Goal: Task Accomplishment & Management: Use online tool/utility

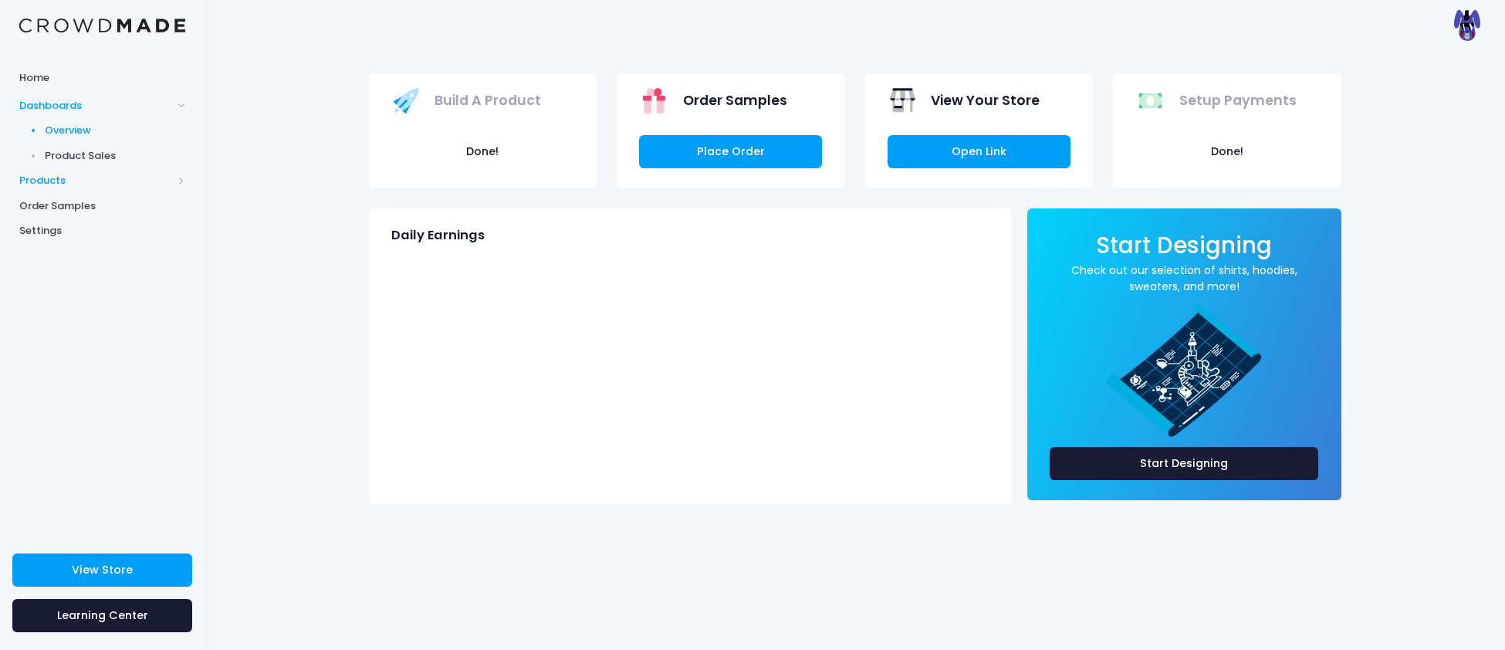
click at [34, 184] on span "Products" at bounding box center [95, 180] width 153 height 15
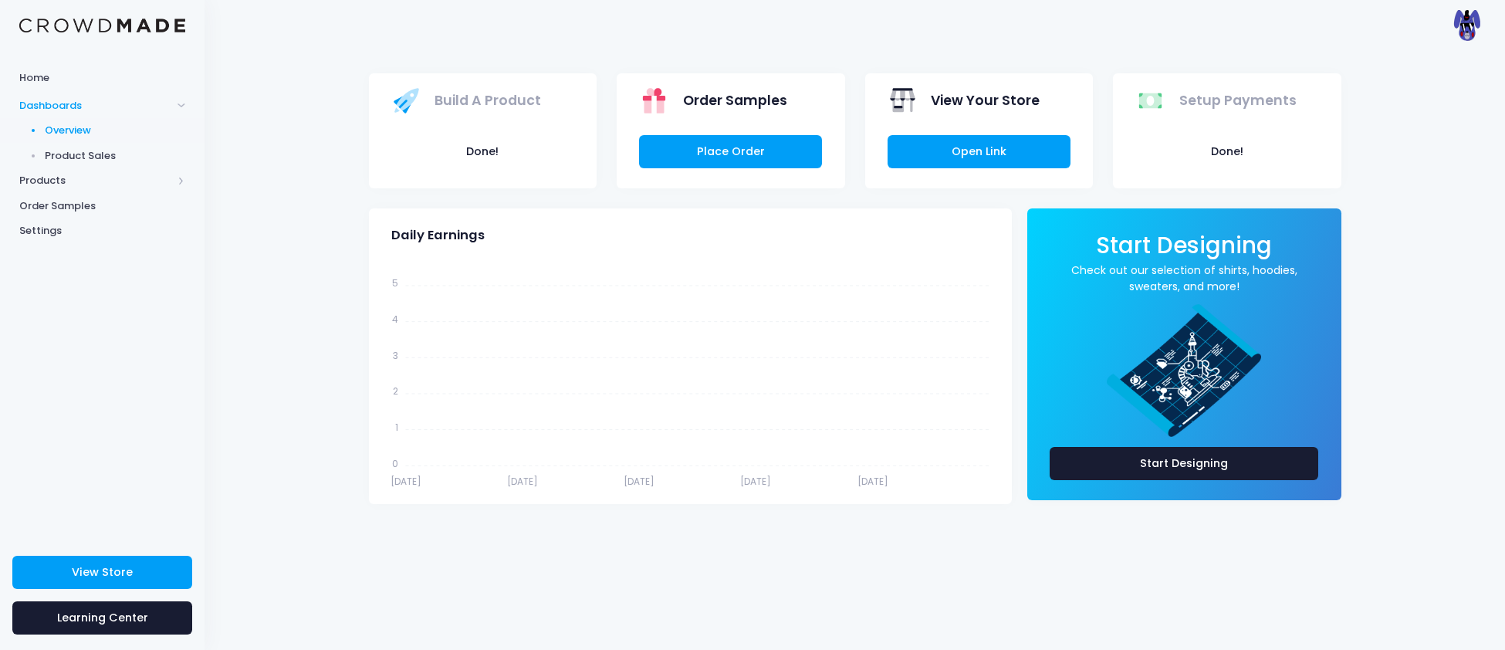
click at [77, 152] on span "Product Sales" at bounding box center [115, 155] width 141 height 15
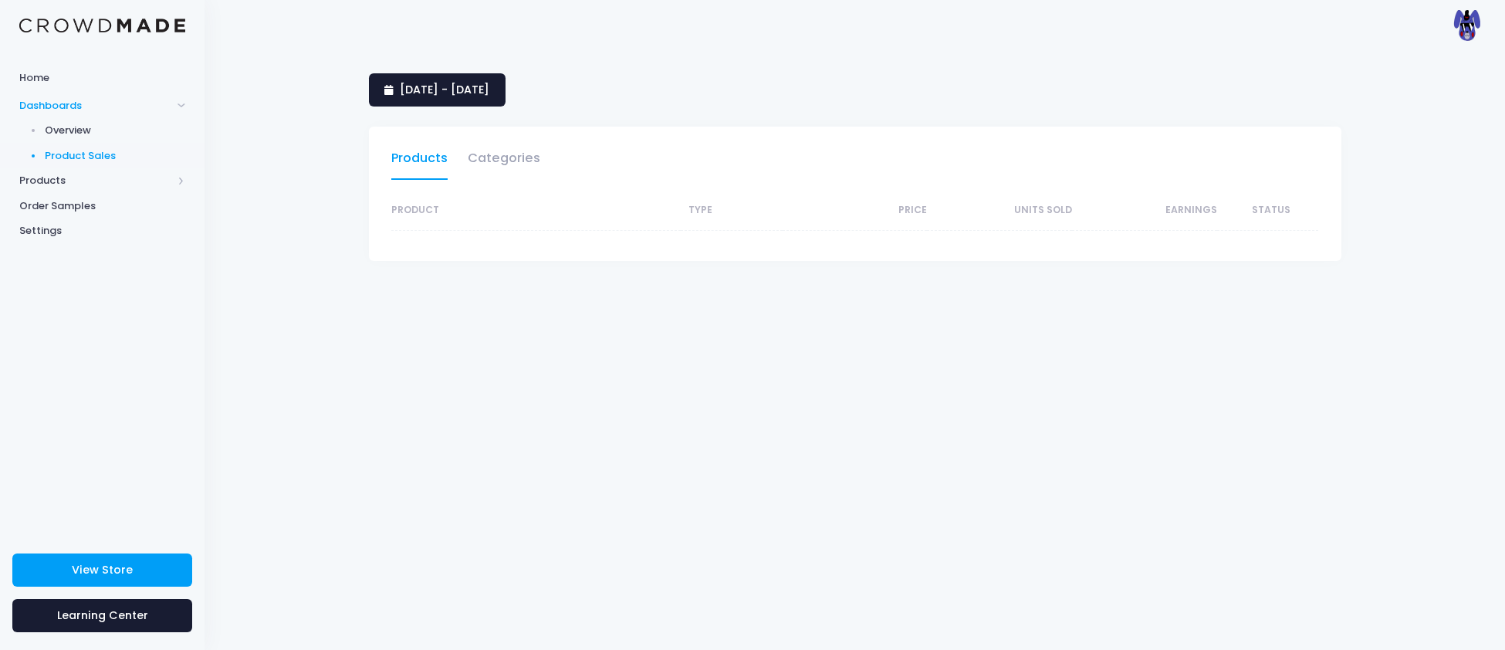
select select "25"
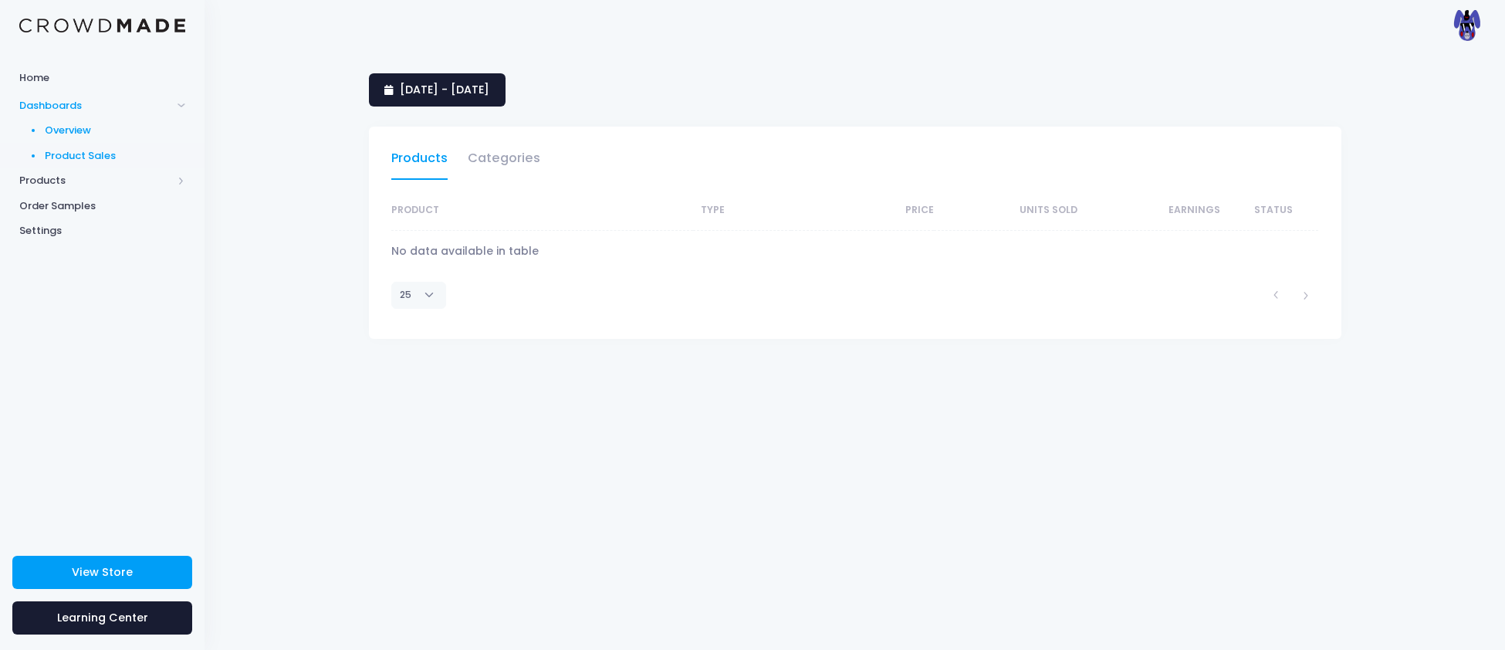
click at [73, 133] on span "Overview" at bounding box center [115, 130] width 141 height 15
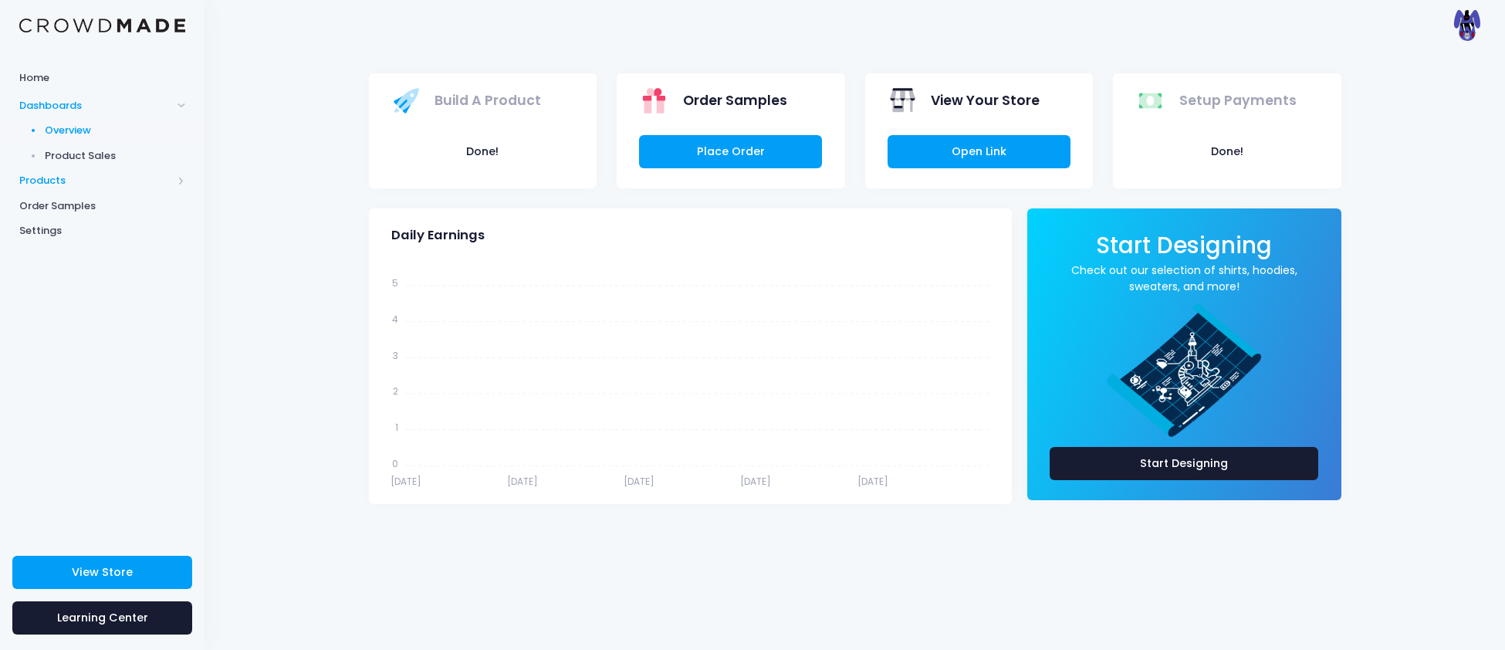
click at [33, 182] on span "Products" at bounding box center [95, 180] width 153 height 15
click at [55, 183] on span "Product Editor" at bounding box center [115, 180] width 141 height 15
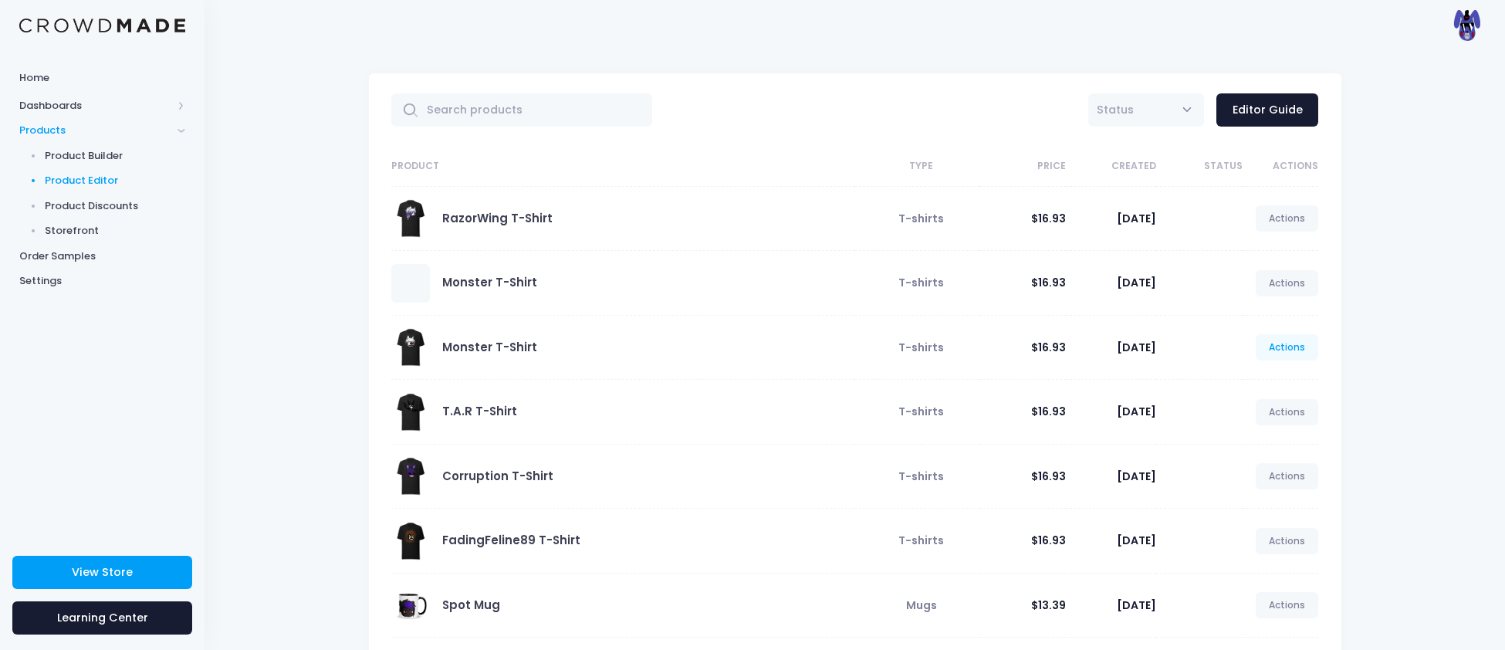
click at [1281, 346] on link "Actions" at bounding box center [1286, 347] width 63 height 26
click at [1255, 439] on link "Unpublish" at bounding box center [1272, 440] width 82 height 27
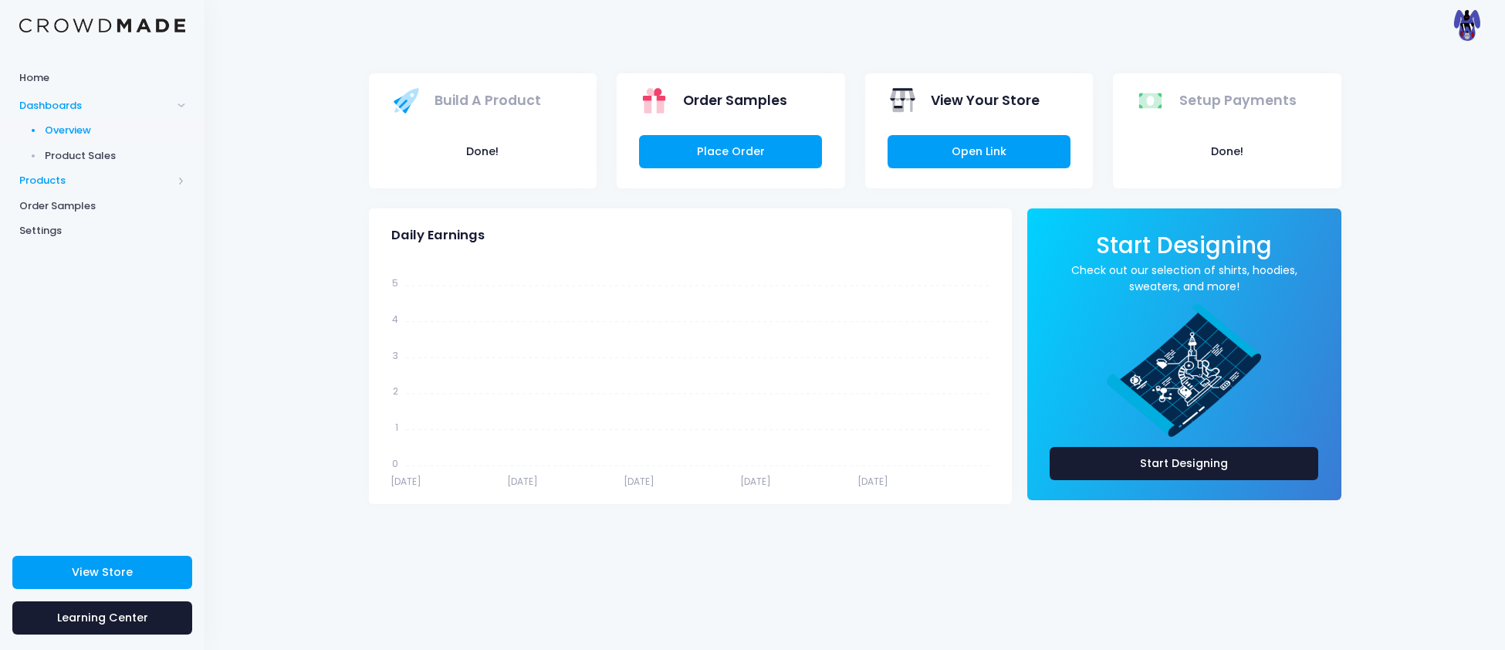
click at [49, 181] on span "Products" at bounding box center [95, 180] width 153 height 15
click at [58, 179] on span "Product Editor" at bounding box center [115, 180] width 141 height 15
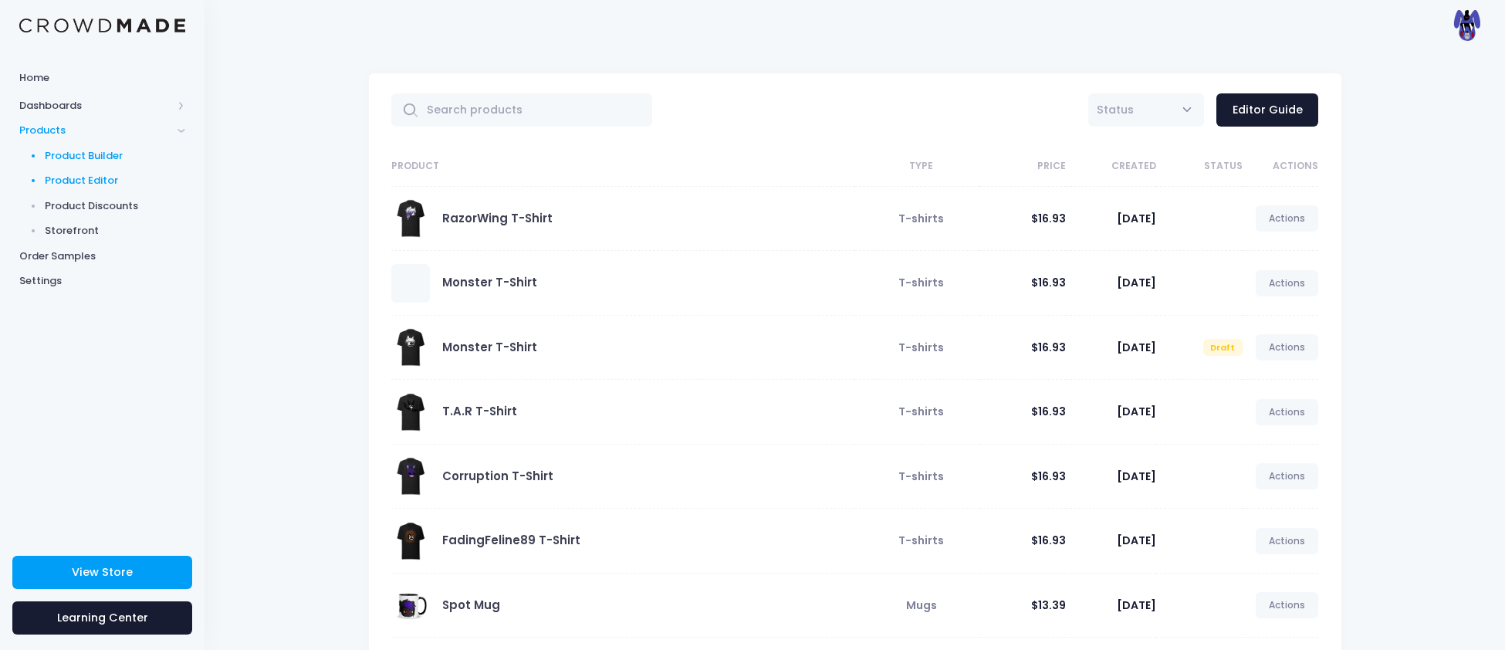
click at [73, 151] on span "Product Builder" at bounding box center [115, 155] width 141 height 15
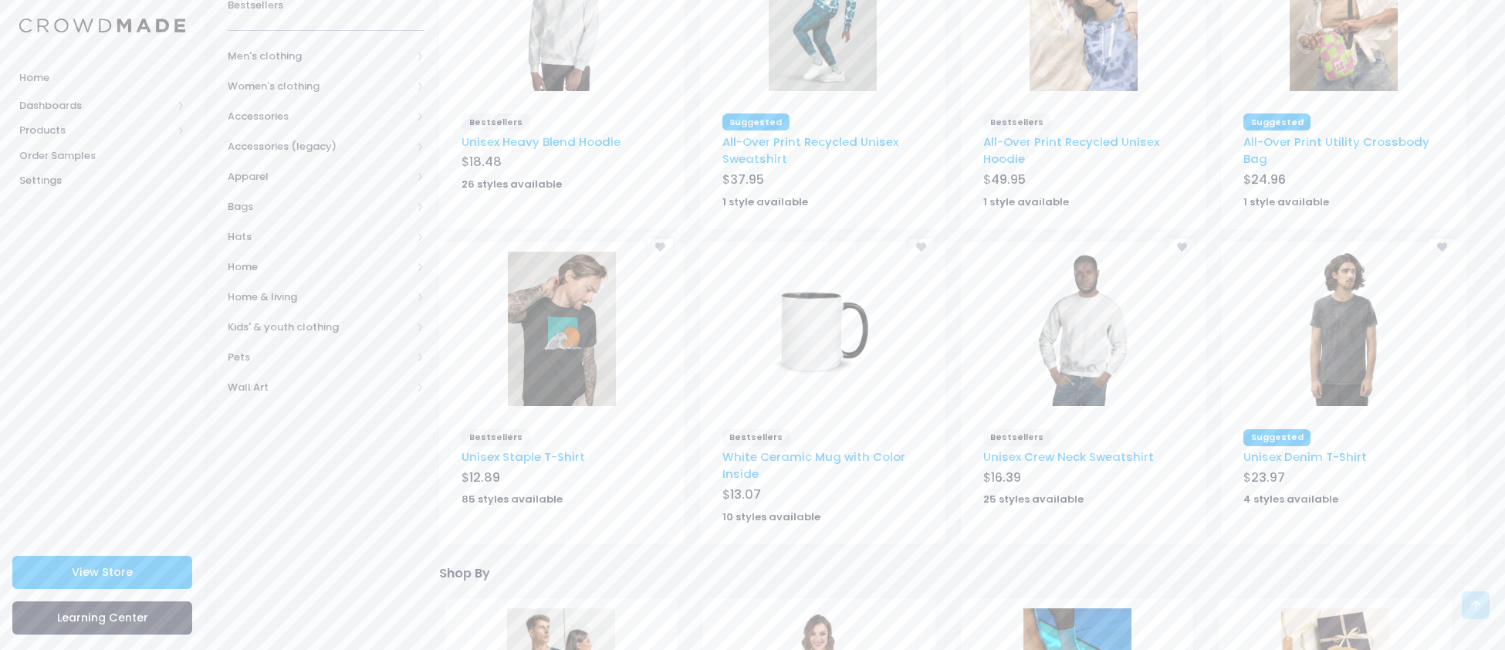
scroll to position [255, 0]
click at [795, 328] on img at bounding box center [823, 331] width 108 height 154
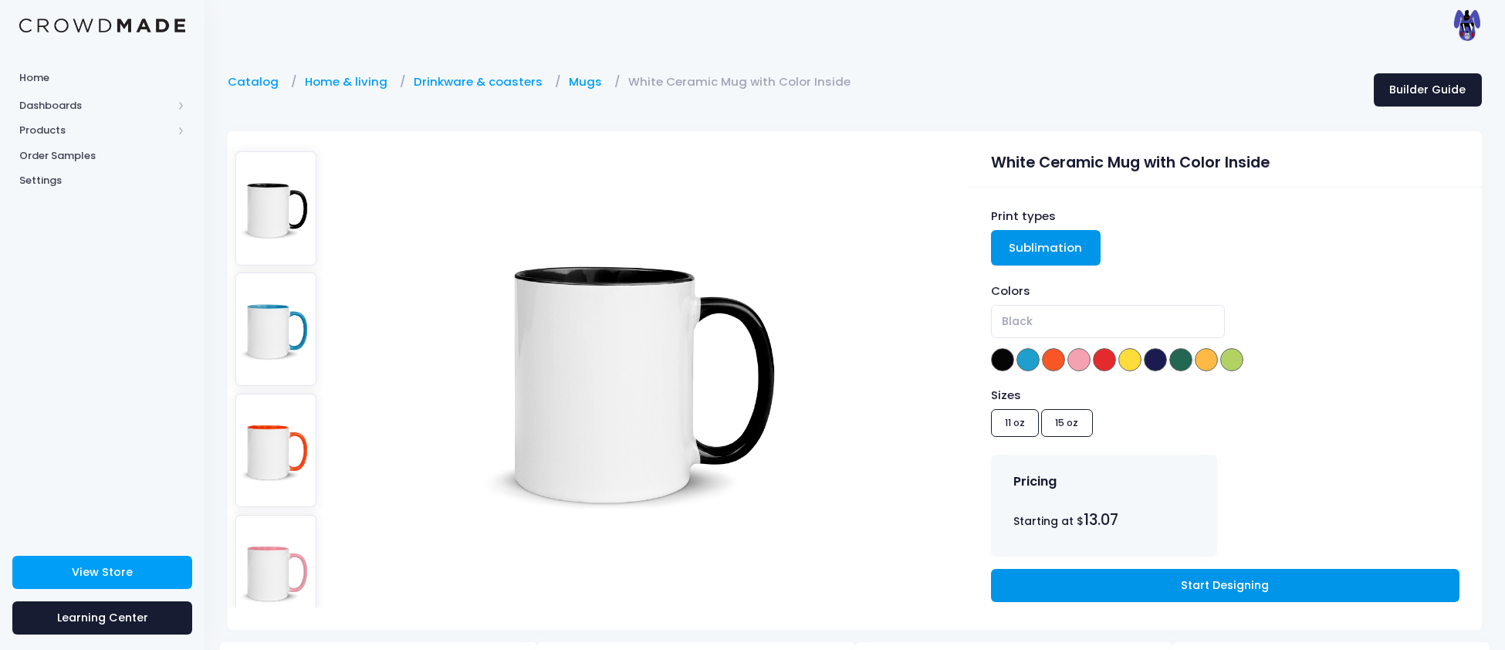
click at [1163, 594] on link "Start Designing" at bounding box center [1225, 585] width 468 height 33
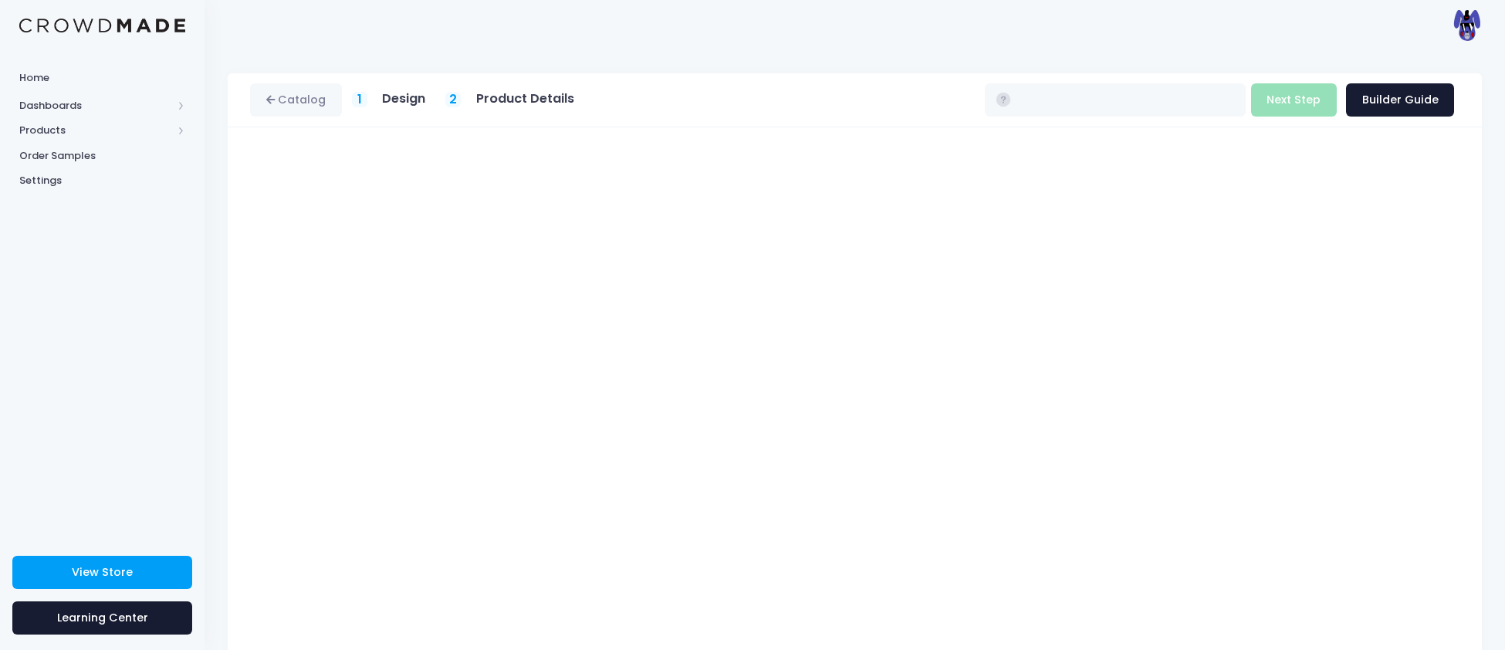
type input "$13.07"
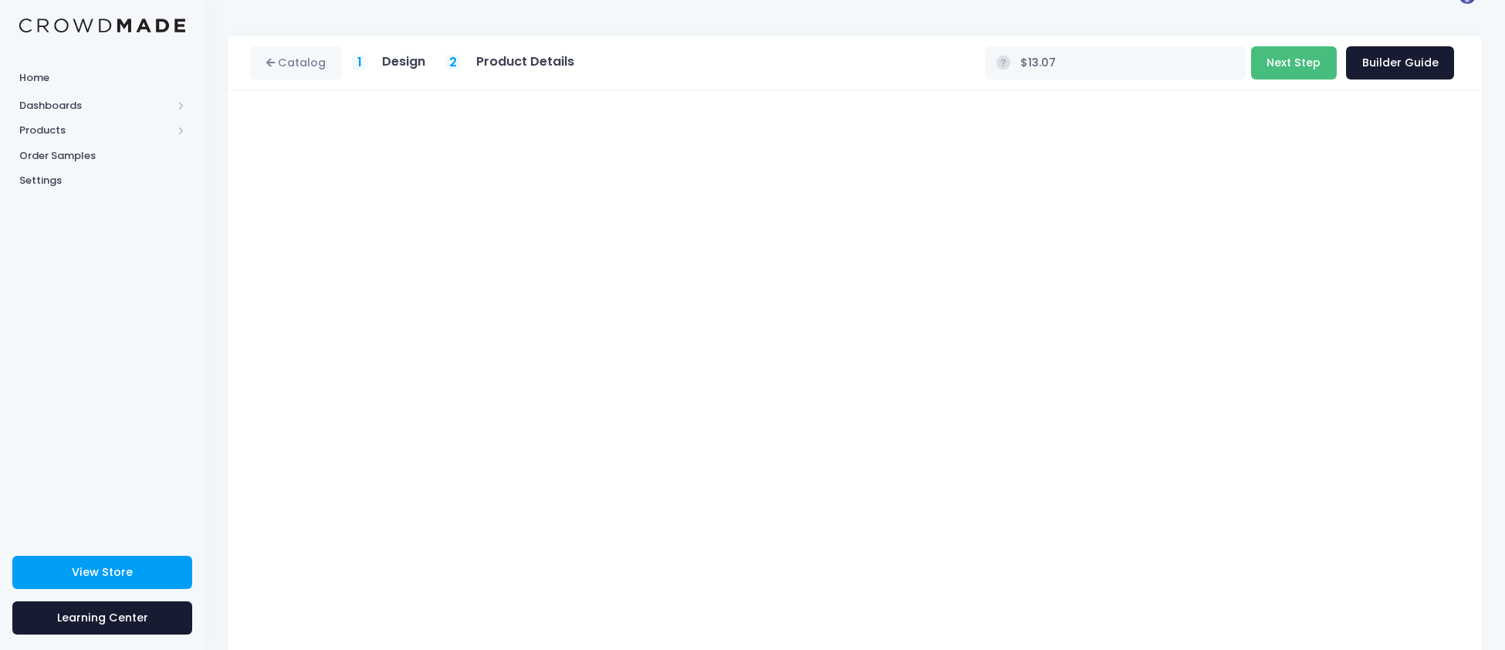
click at [1311, 66] on button "Next Step" at bounding box center [1294, 62] width 86 height 33
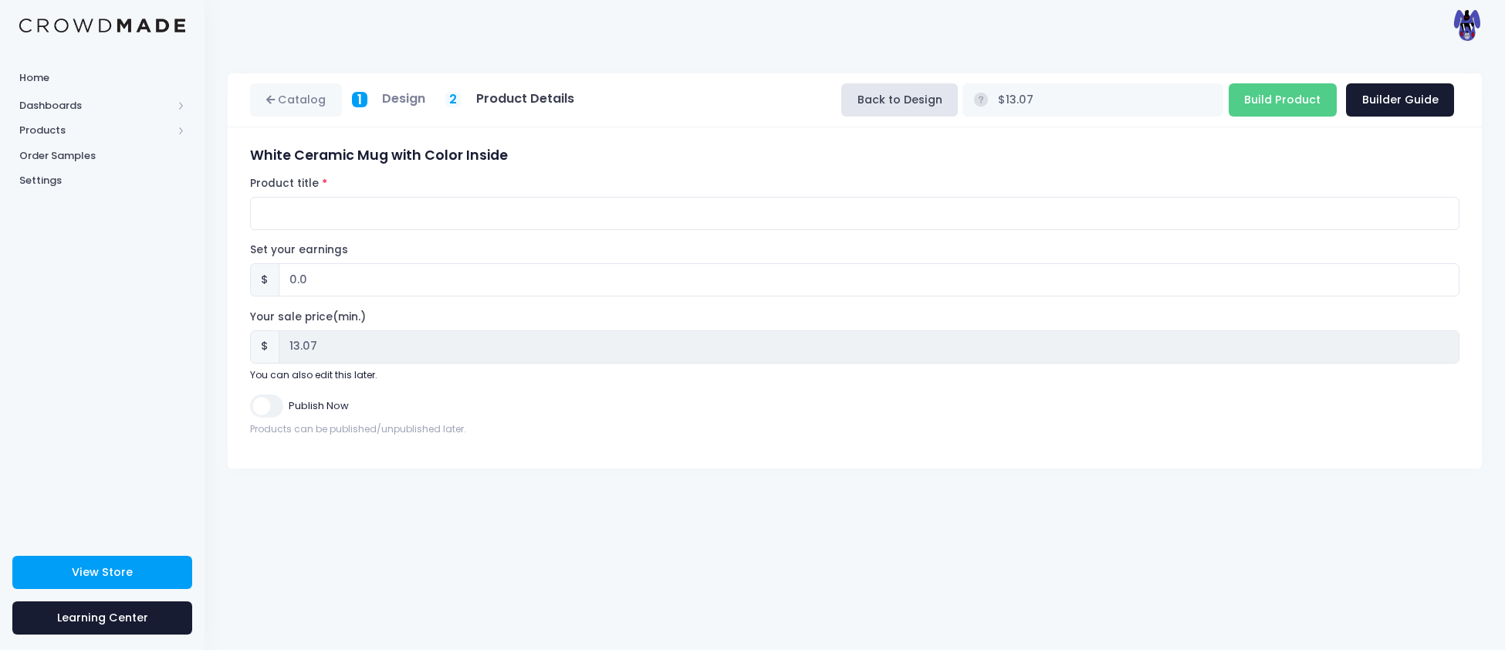
scroll to position [0, 0]
click at [381, 214] on input "Product title" at bounding box center [854, 213] width 1209 height 33
type input "Corruption Mug"
click at [278, 411] on input "Publish Now" at bounding box center [266, 405] width 32 height 22
checkbox input "true"
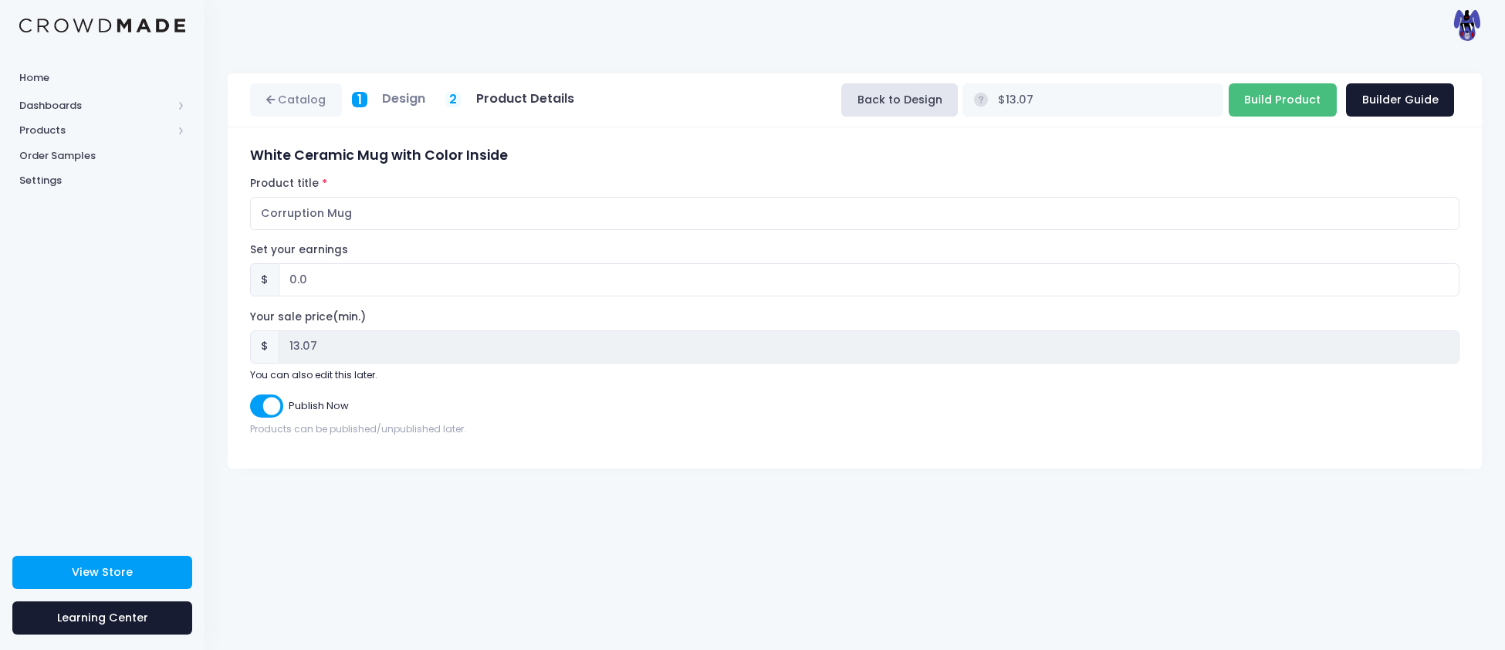
click at [1268, 105] on input "Build Product" at bounding box center [1282, 99] width 108 height 33
type input "Building product..."
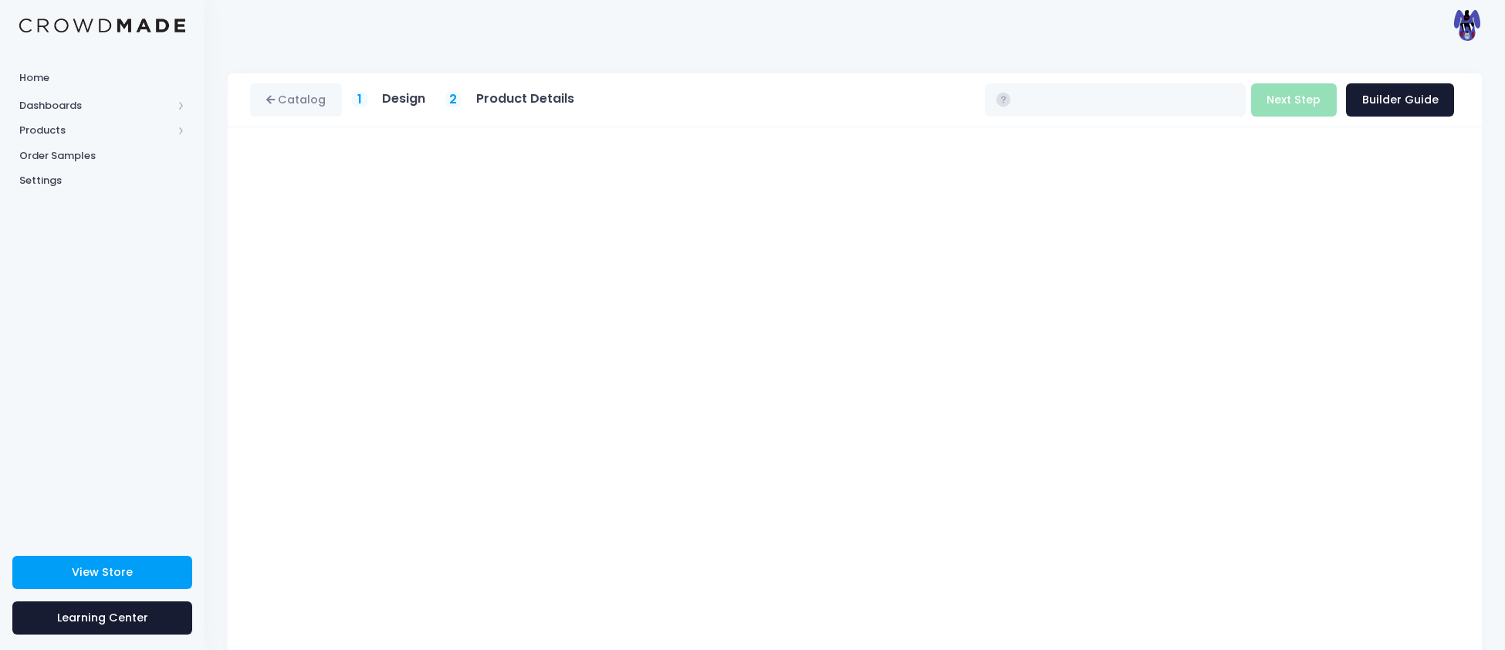
type input "$13.07"
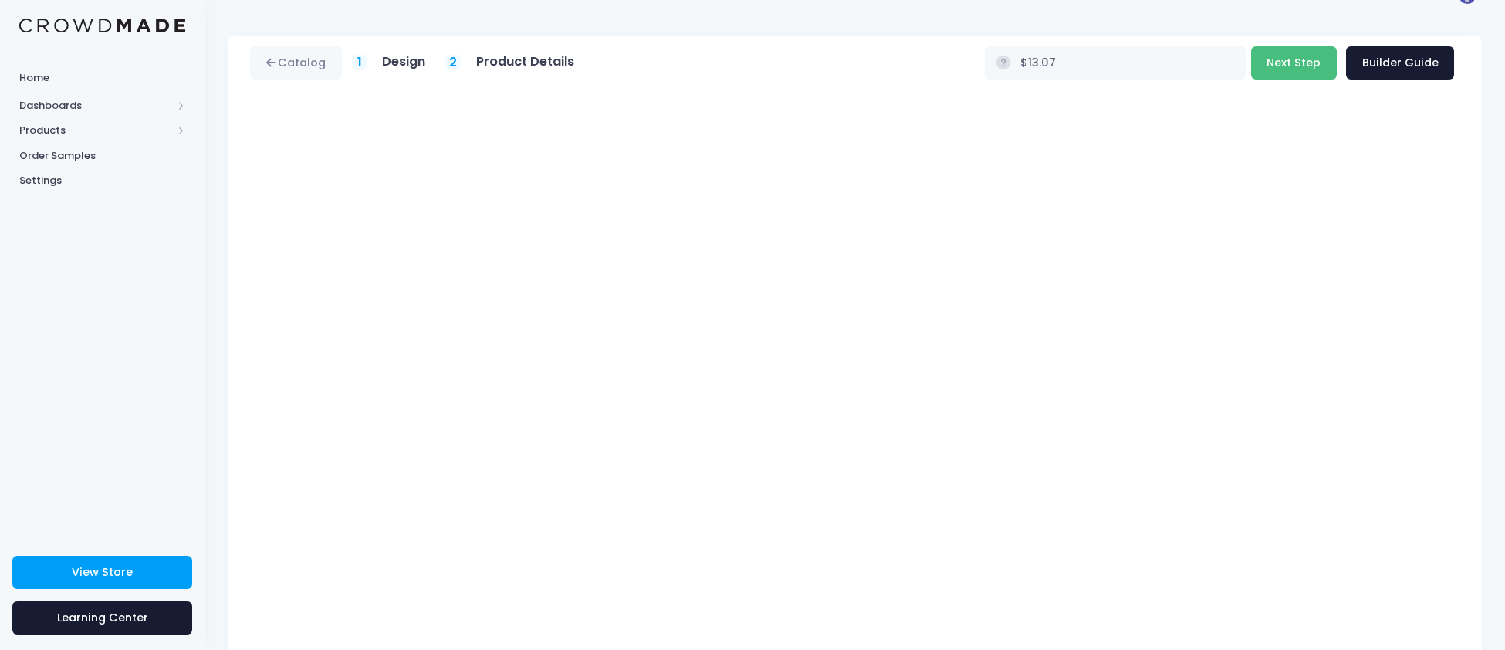
click at [1302, 68] on button "Next Step" at bounding box center [1294, 62] width 86 height 33
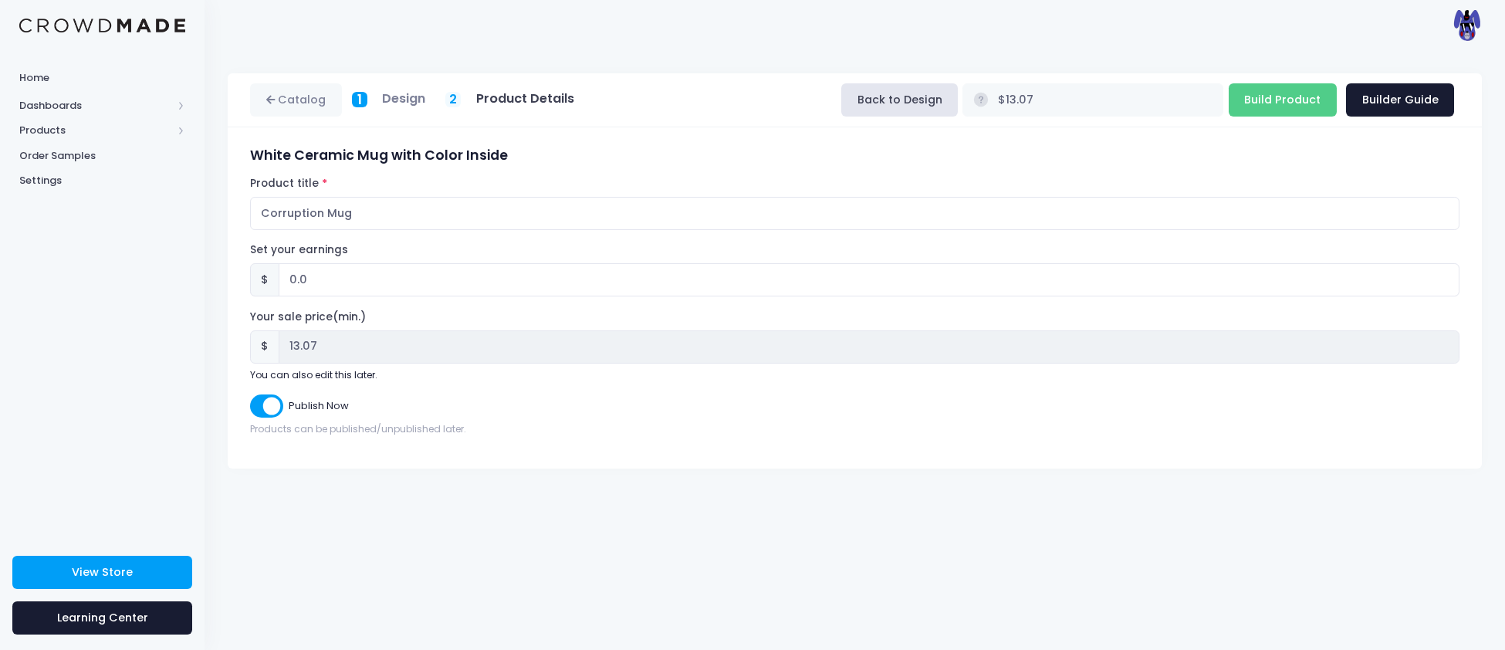
scroll to position [0, 0]
click at [267, 218] on input "Corruption Mug" at bounding box center [854, 213] width 1209 height 33
type input "FadingFeline89 Mug"
click at [1297, 100] on input "Build Product" at bounding box center [1282, 99] width 108 height 33
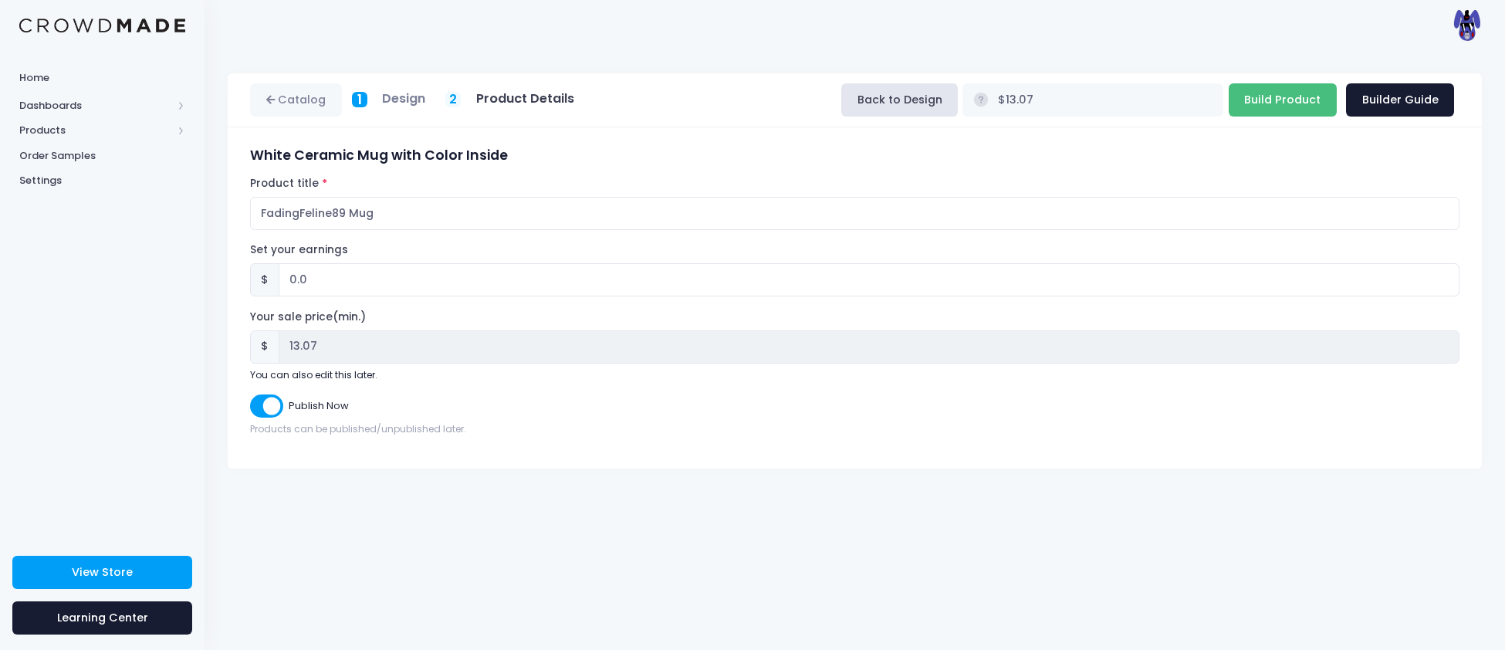
type input "Building product..."
